Goal: Task Accomplishment & Management: Use online tool/utility

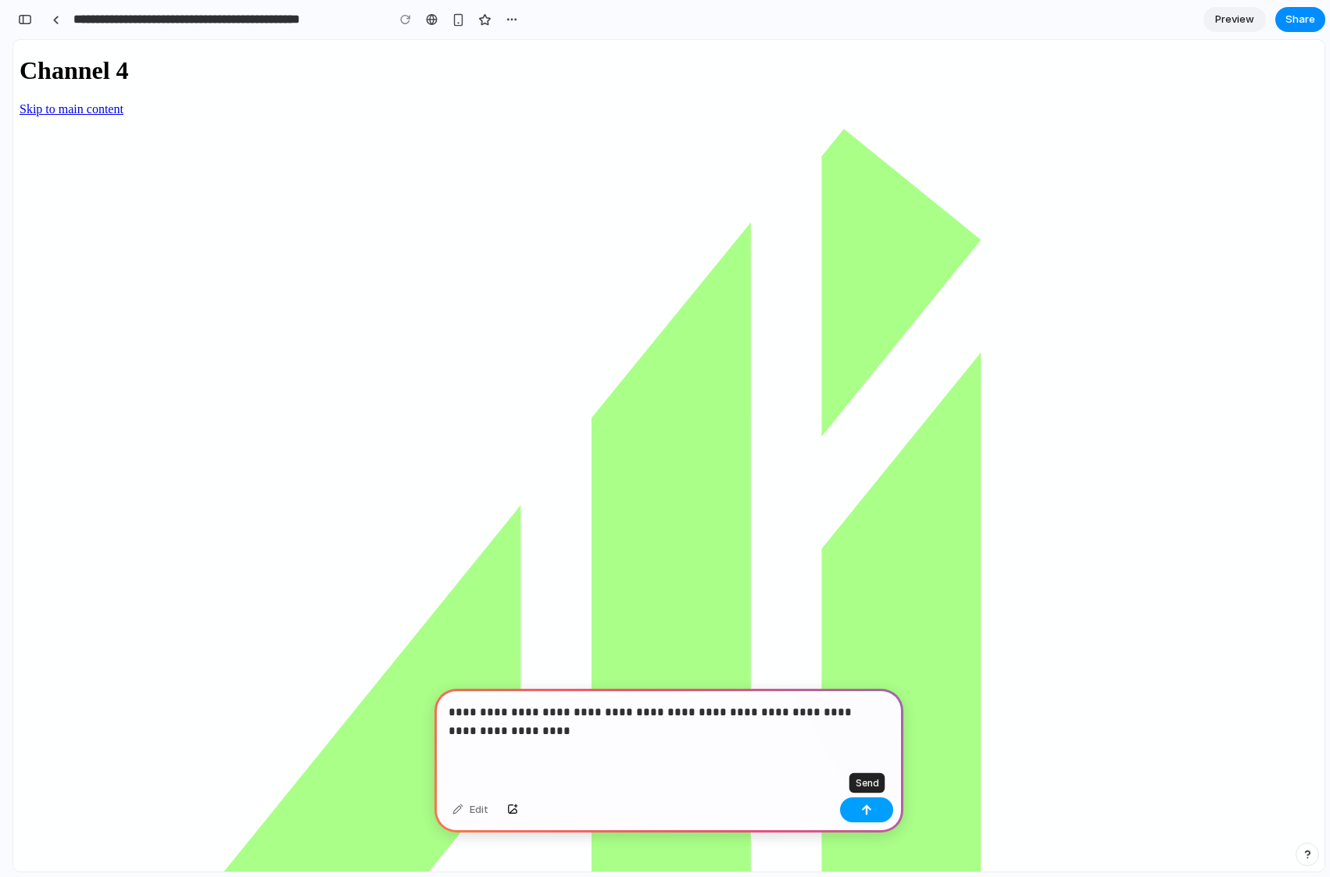
click at [869, 811] on div "button" at bounding box center [866, 810] width 11 height 11
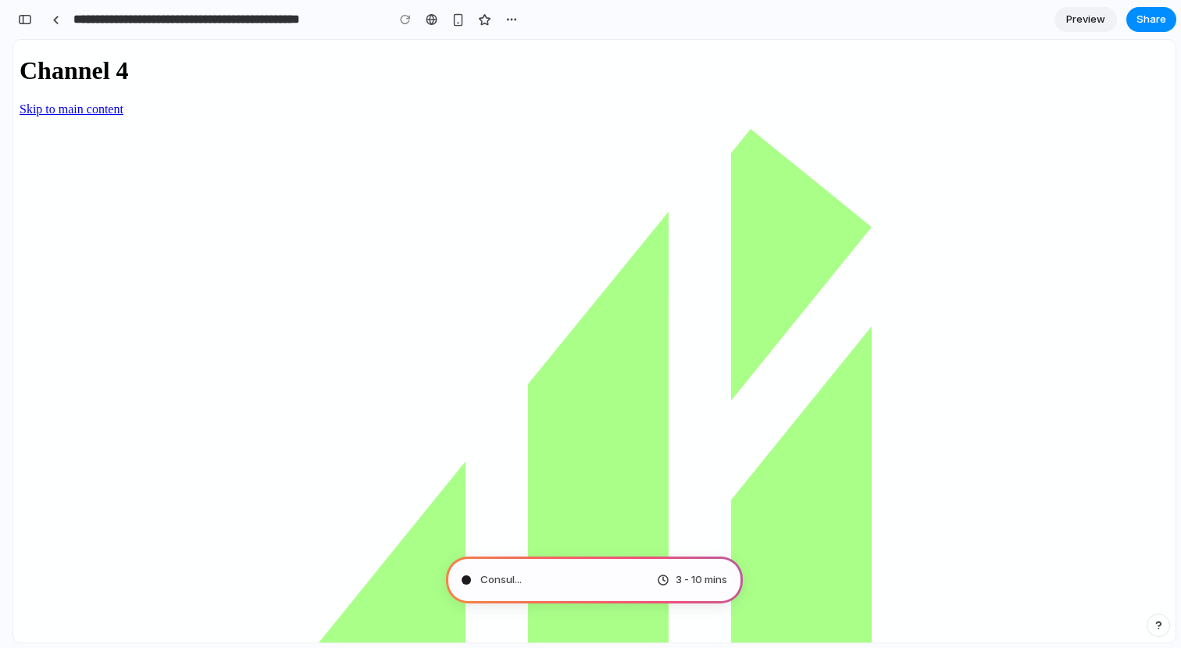
type input "**********"
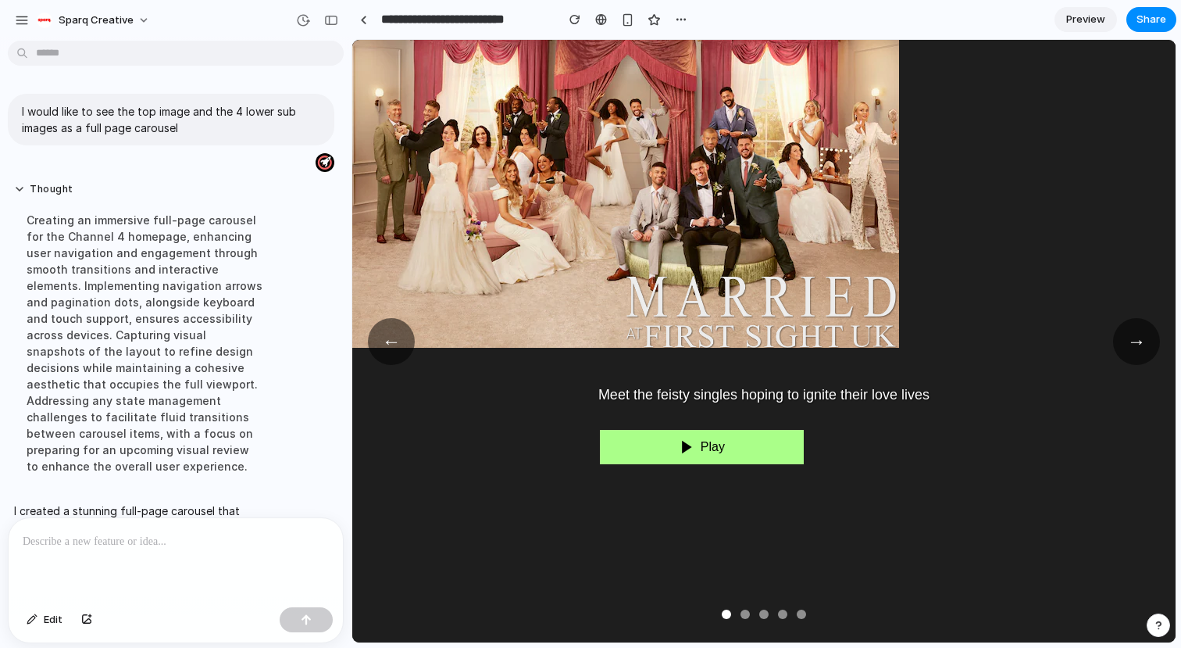
scroll to position [205, 0]
